Goal: Find specific page/section: Find specific page/section

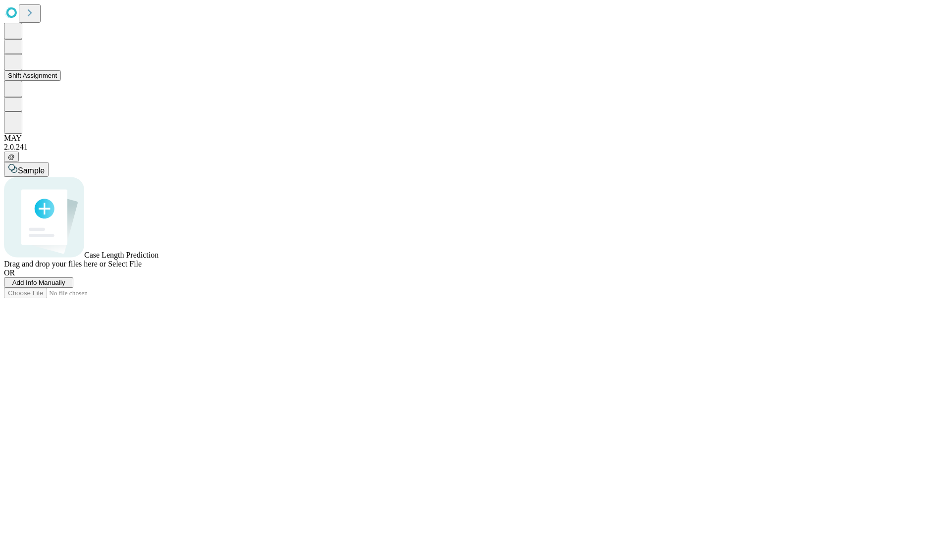
click at [61, 81] on button "Shift Assignment" at bounding box center [32, 75] width 57 height 10
